Goal: Information Seeking & Learning: Learn about a topic

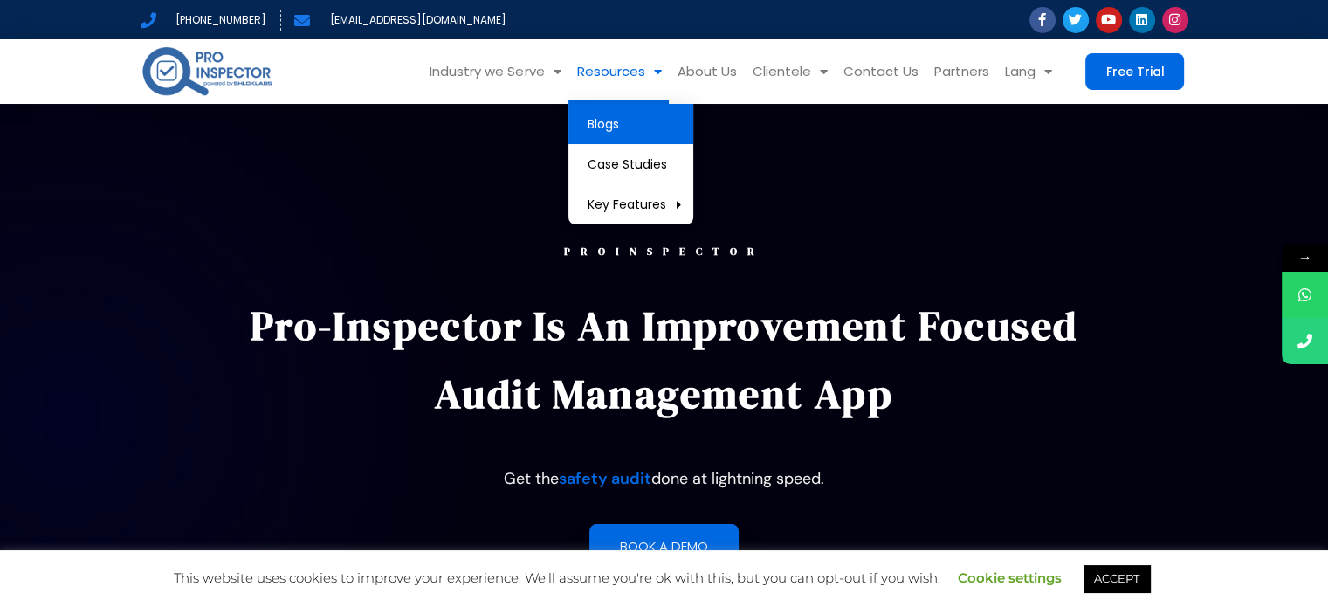
click at [619, 139] on link "Blogs" at bounding box center [630, 124] width 125 height 40
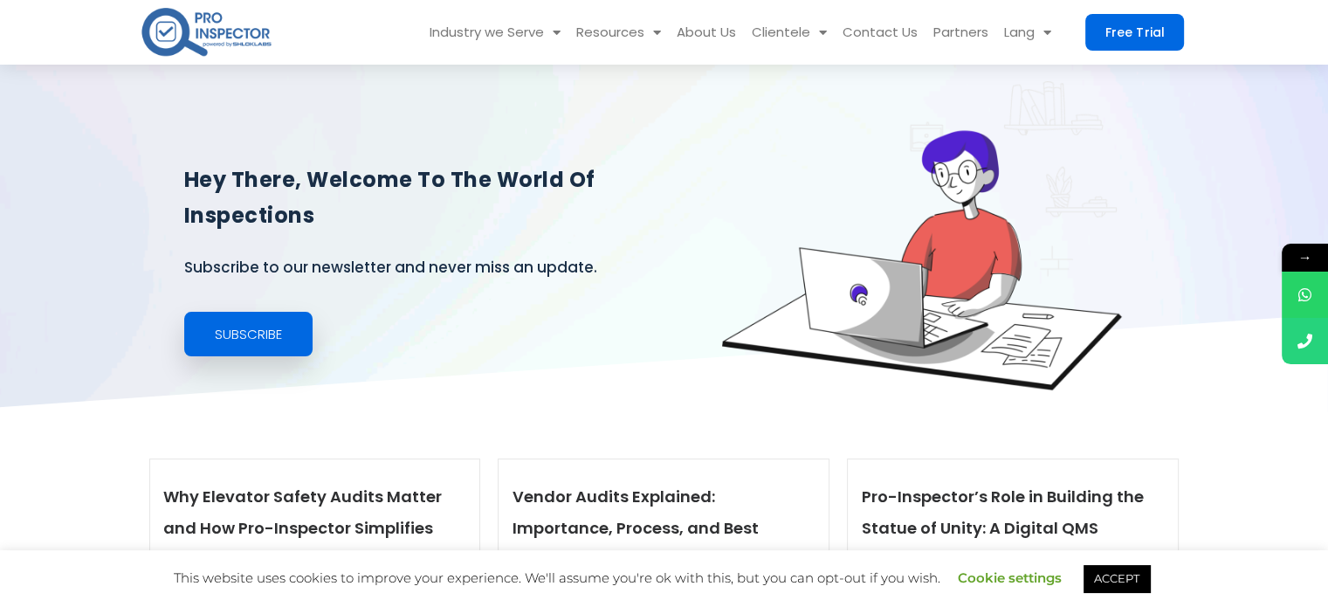
scroll to position [349, 0]
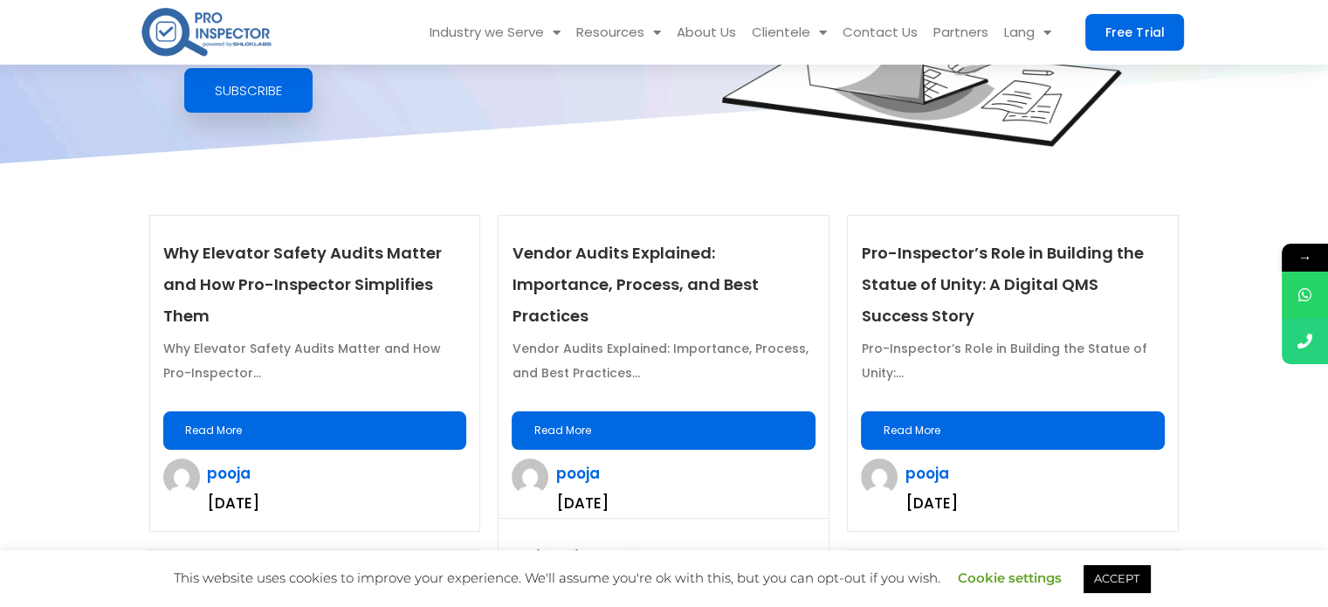
click at [335, 427] on link "Read More" at bounding box center [315, 430] width 304 height 38
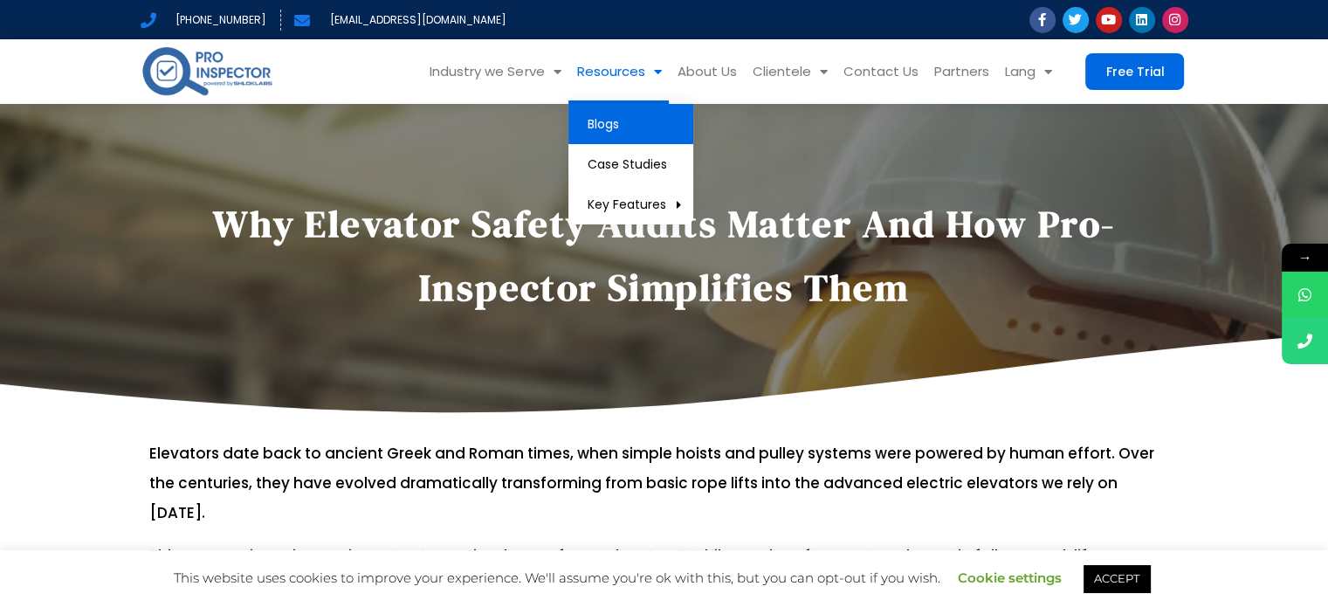
click at [633, 124] on link "Blogs" at bounding box center [630, 124] width 125 height 40
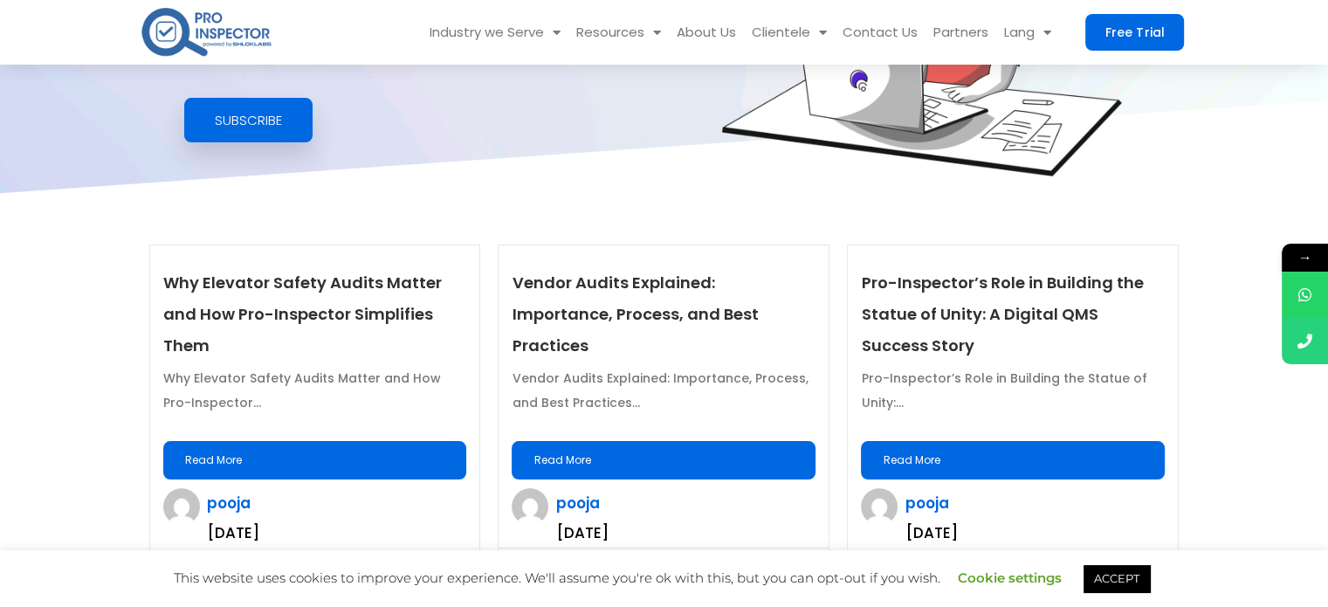
scroll to position [349, 0]
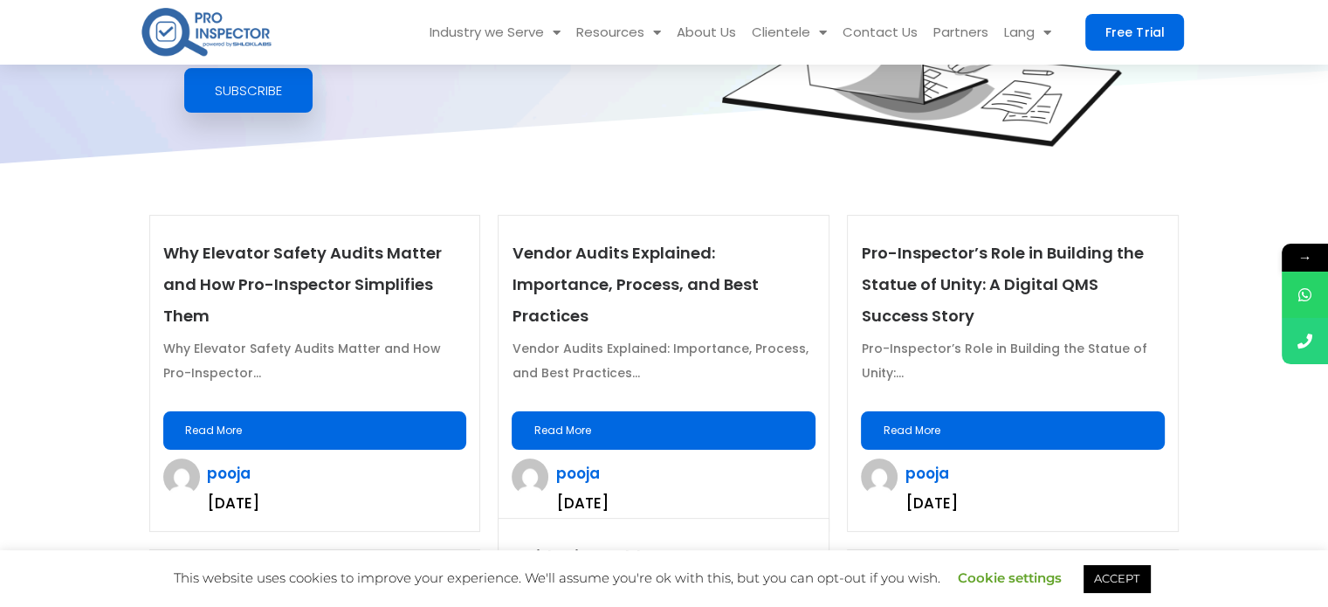
click at [658, 411] on link "Read More" at bounding box center [664, 430] width 304 height 38
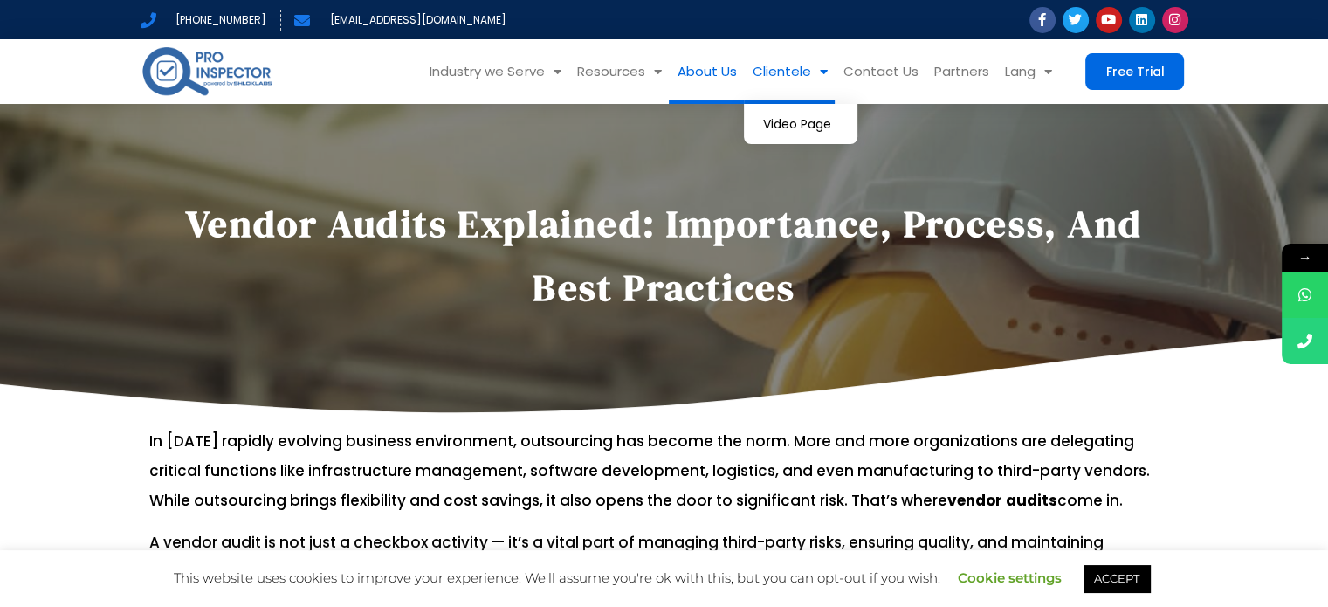
click at [711, 79] on link "About Us" at bounding box center [706, 71] width 75 height 65
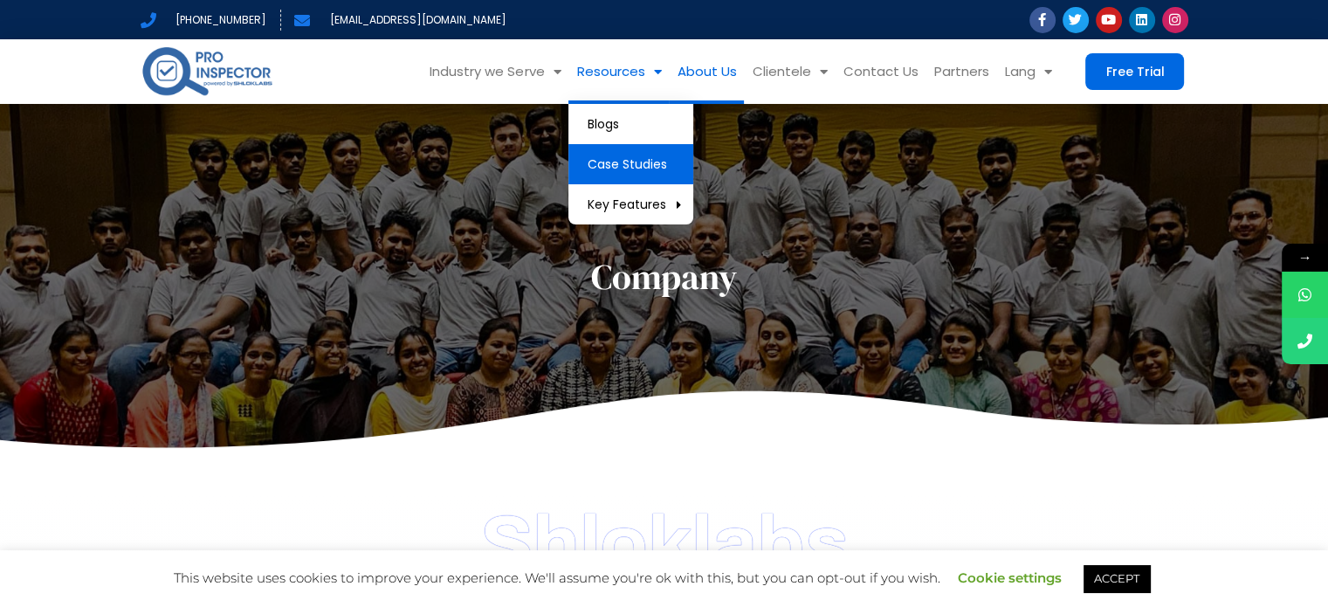
click at [610, 167] on link "Case Studies" at bounding box center [630, 164] width 125 height 40
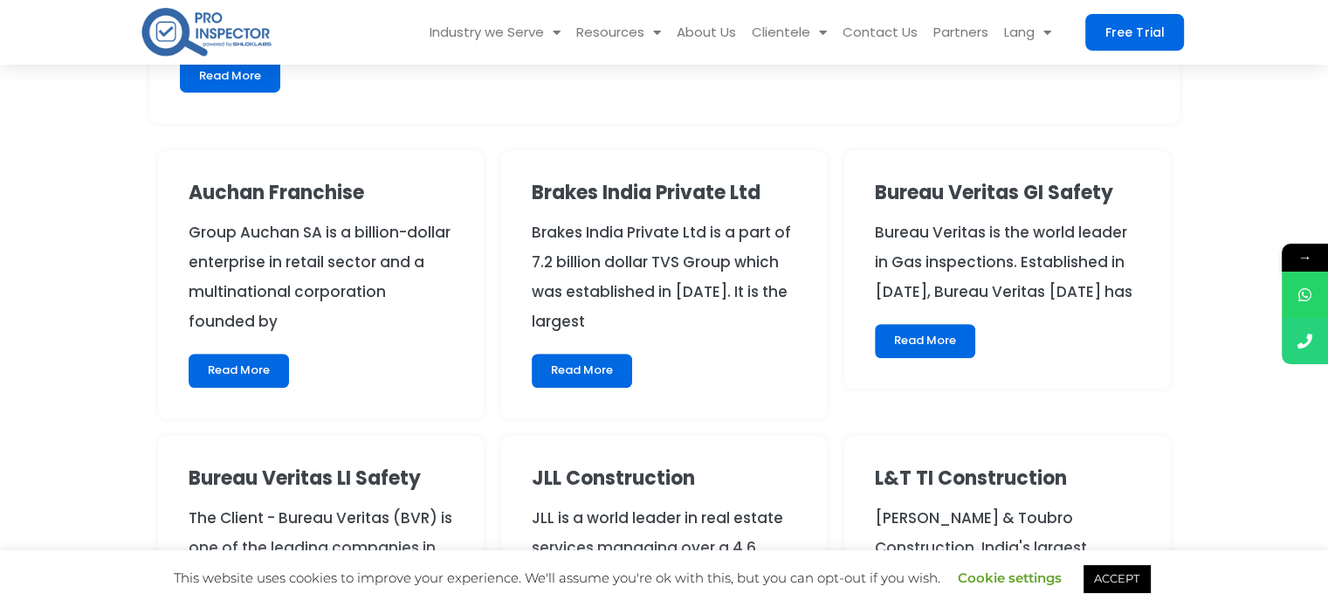
scroll to position [873, 0]
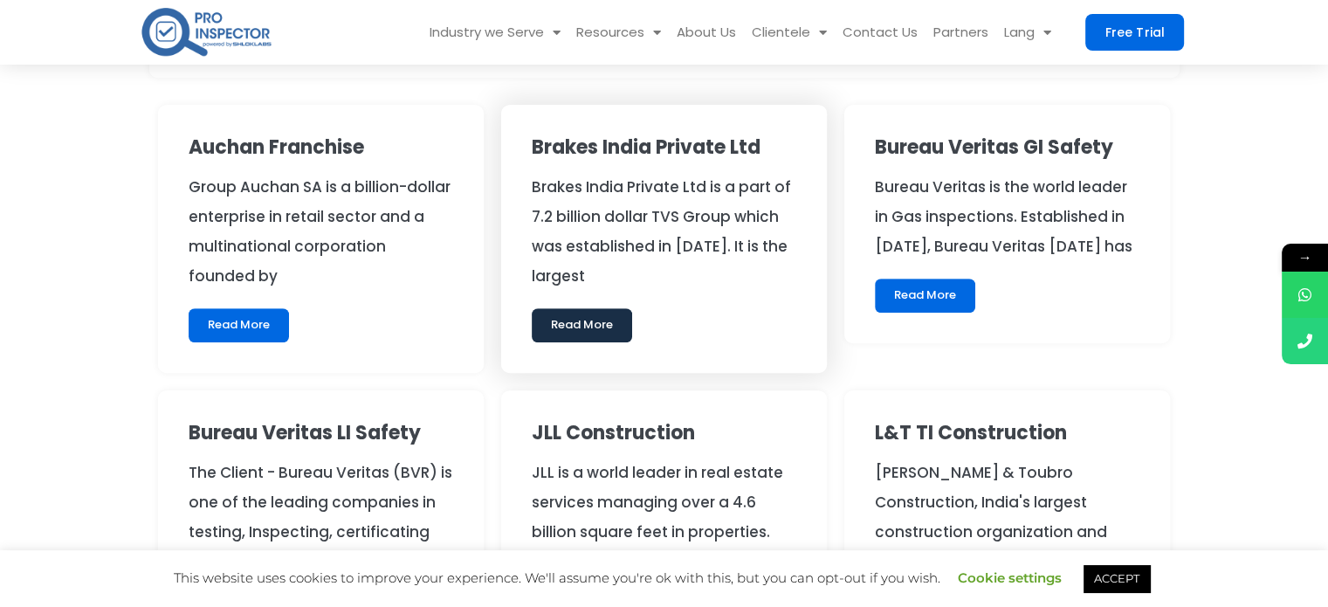
click at [587, 313] on link "Read More" at bounding box center [582, 324] width 100 height 33
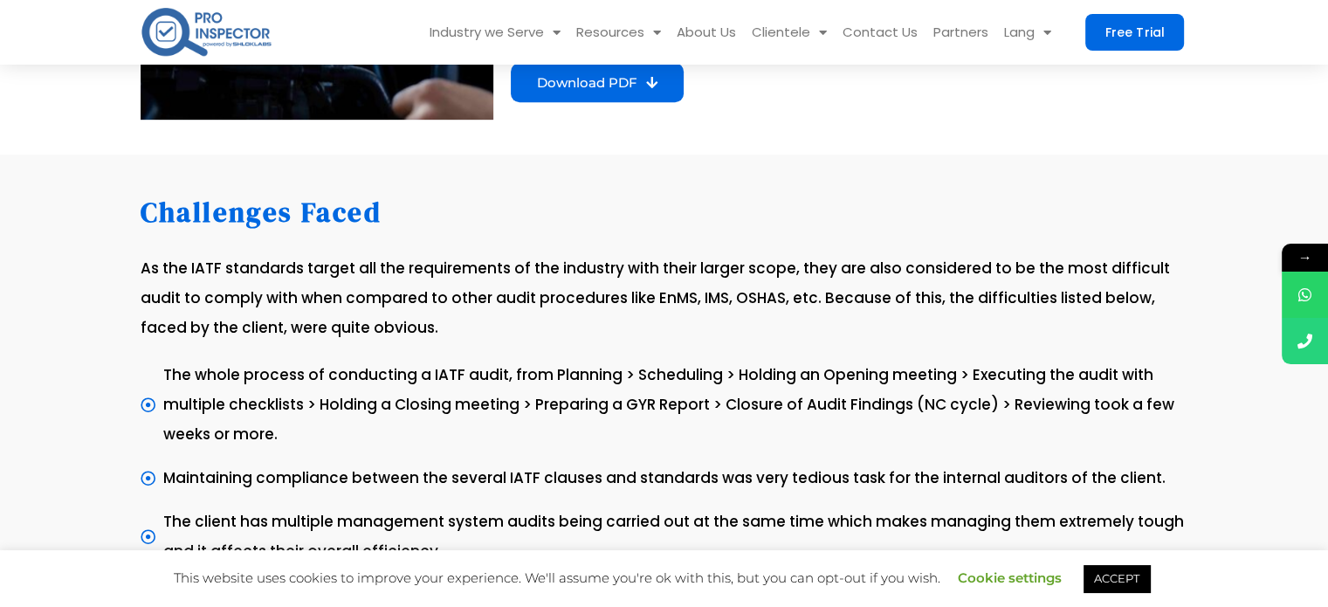
scroll to position [873, 0]
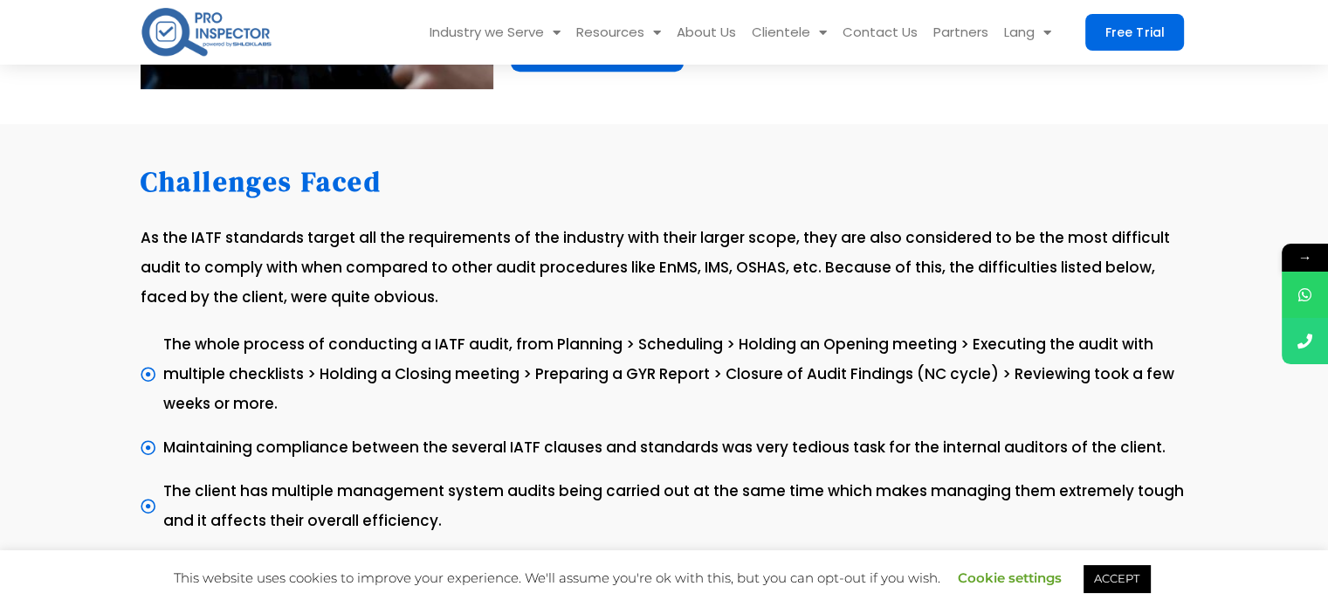
click at [36, 204] on div at bounding box center [664, 493] width 1328 height 739
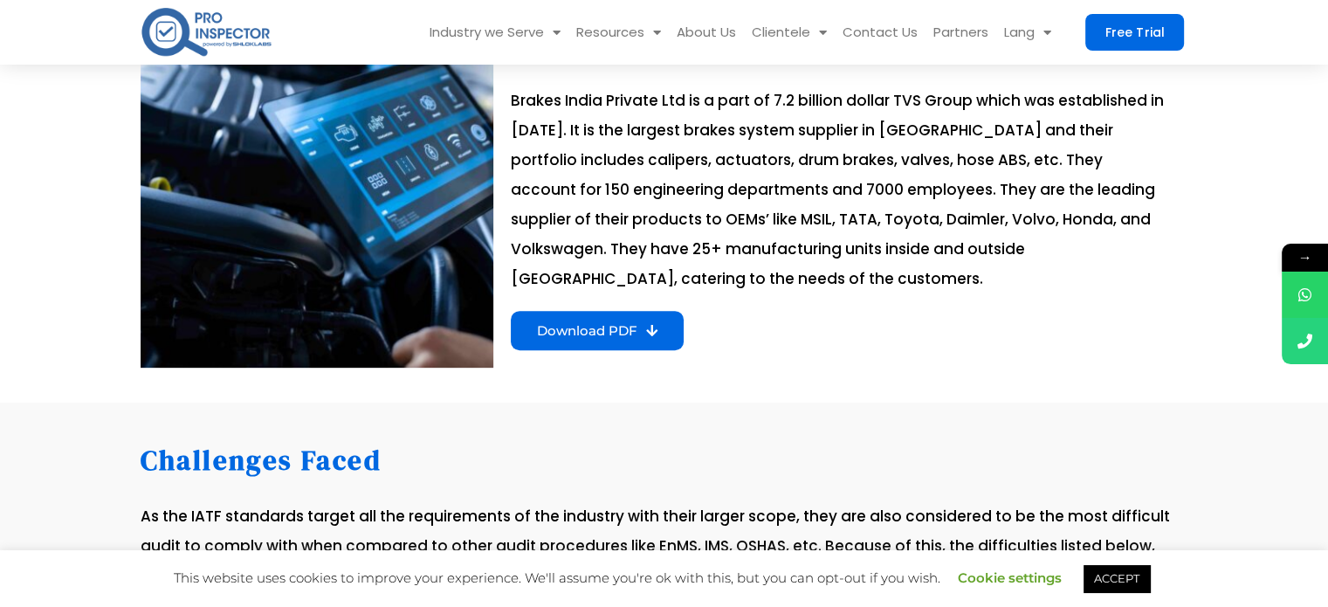
scroll to position [611, 0]
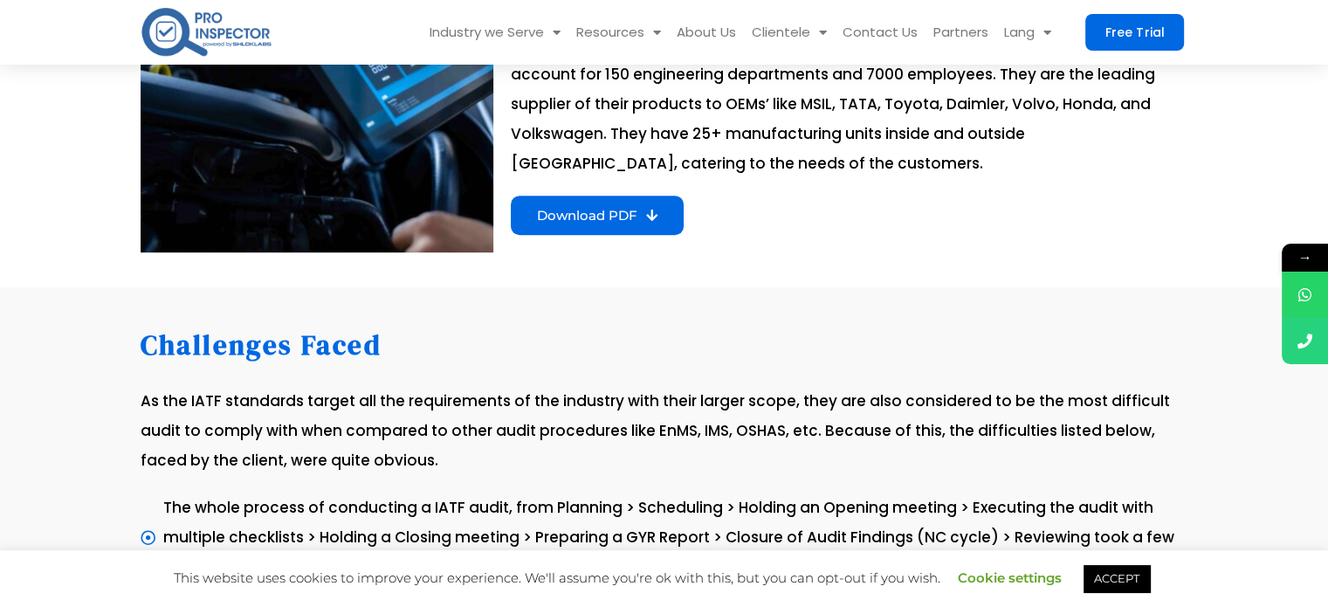
scroll to position [873, 0]
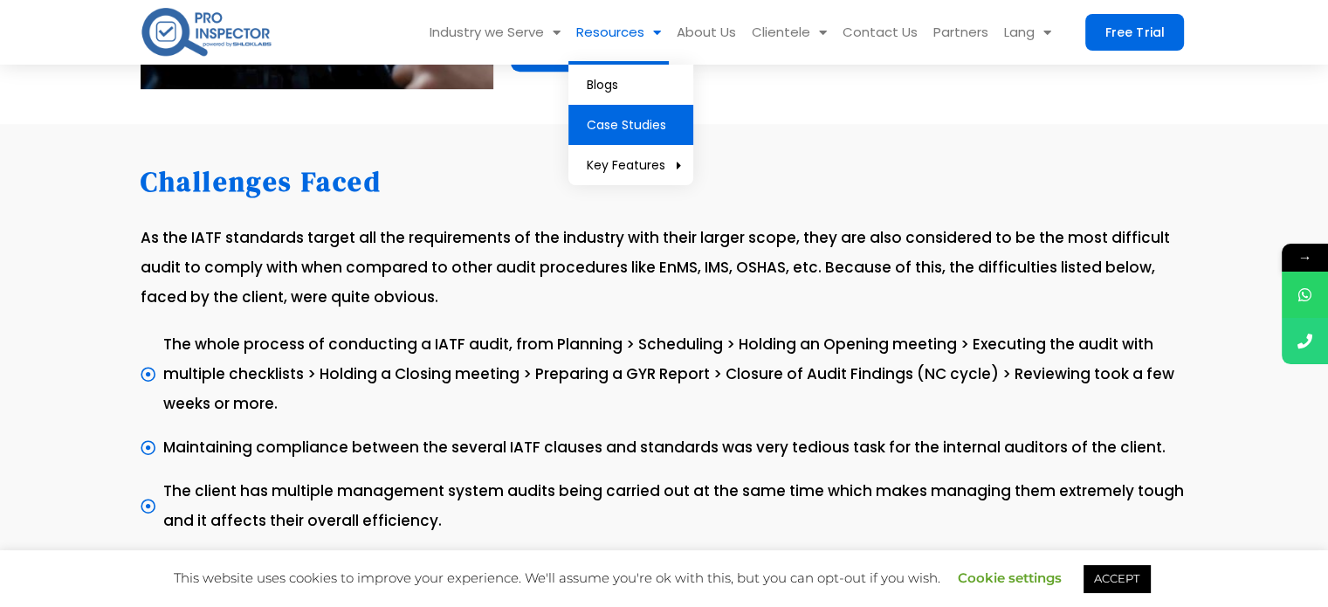
click at [628, 119] on link "Case Studies" at bounding box center [630, 125] width 125 height 40
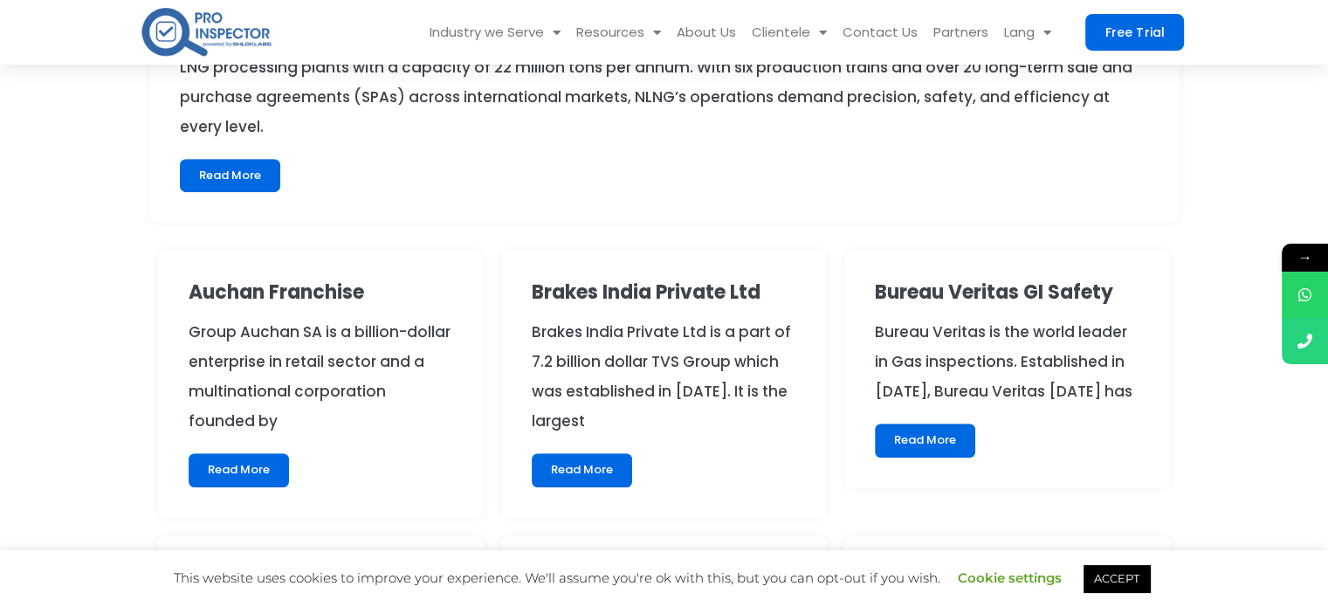
scroll to position [786, 0]
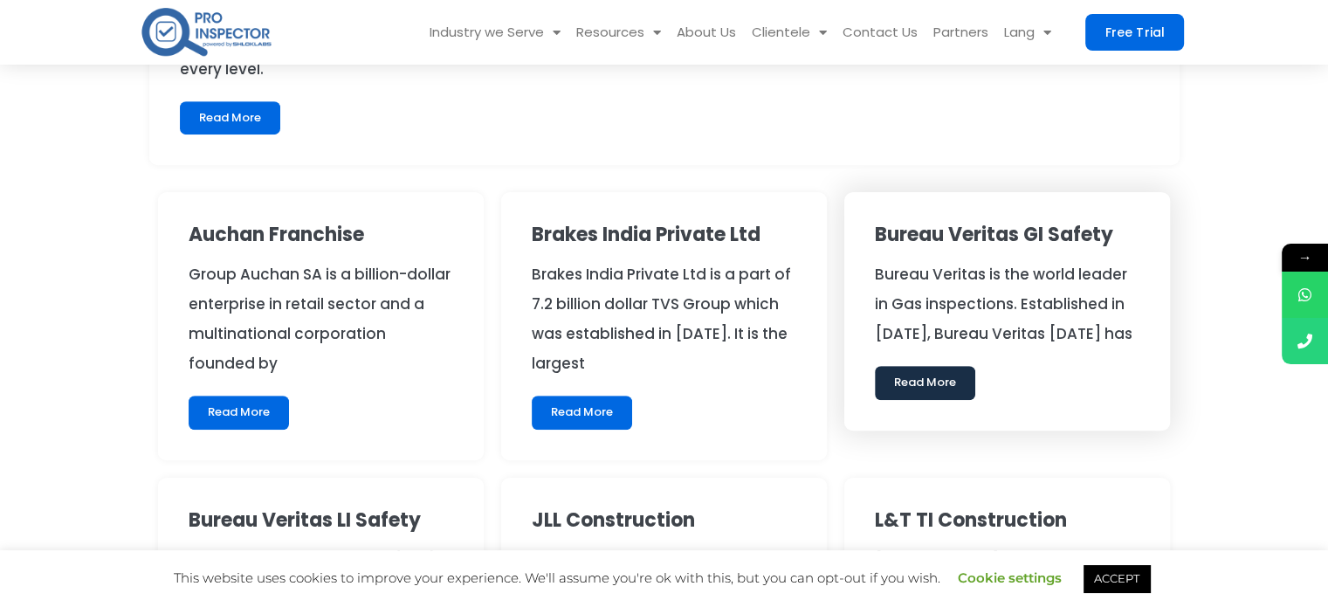
click at [947, 379] on link "Read More" at bounding box center [925, 382] width 100 height 33
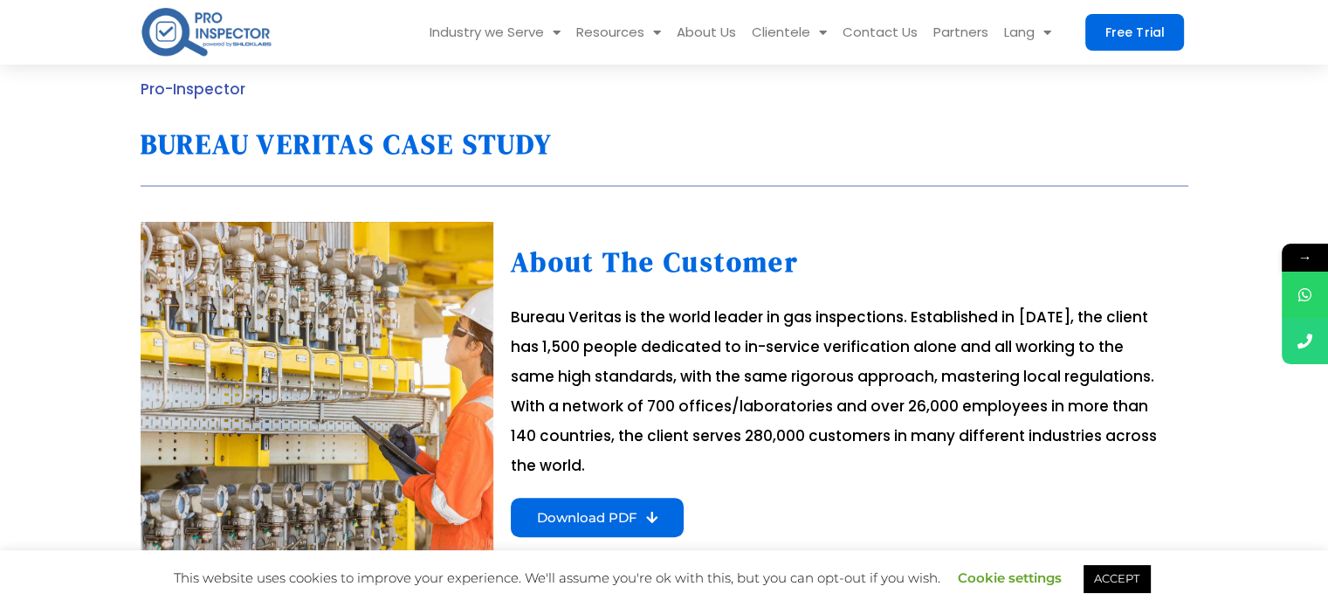
scroll to position [436, 0]
